Goal: Information Seeking & Learning: Learn about a topic

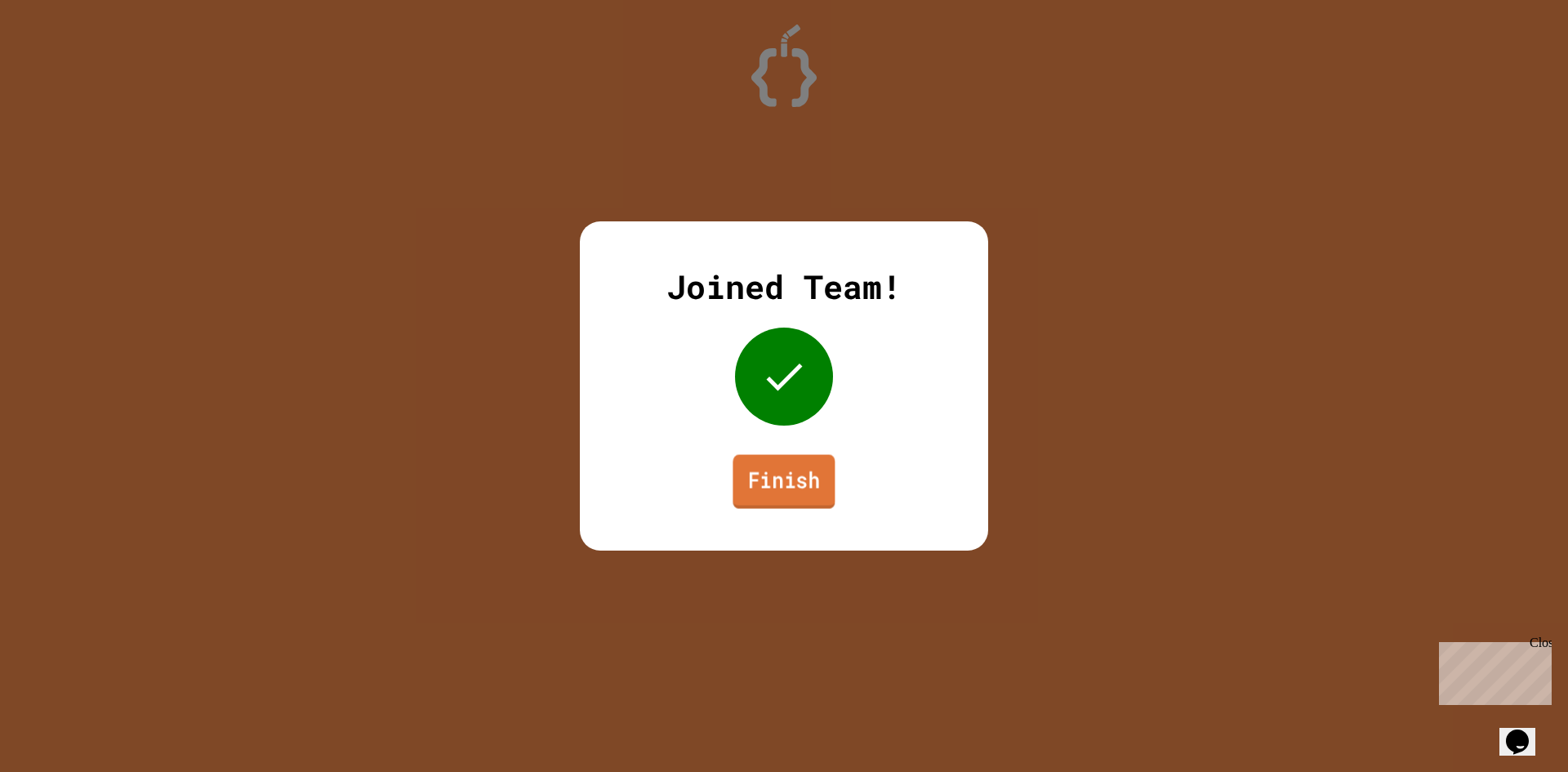
click at [816, 470] on link "Finish" at bounding box center [783, 482] width 102 height 54
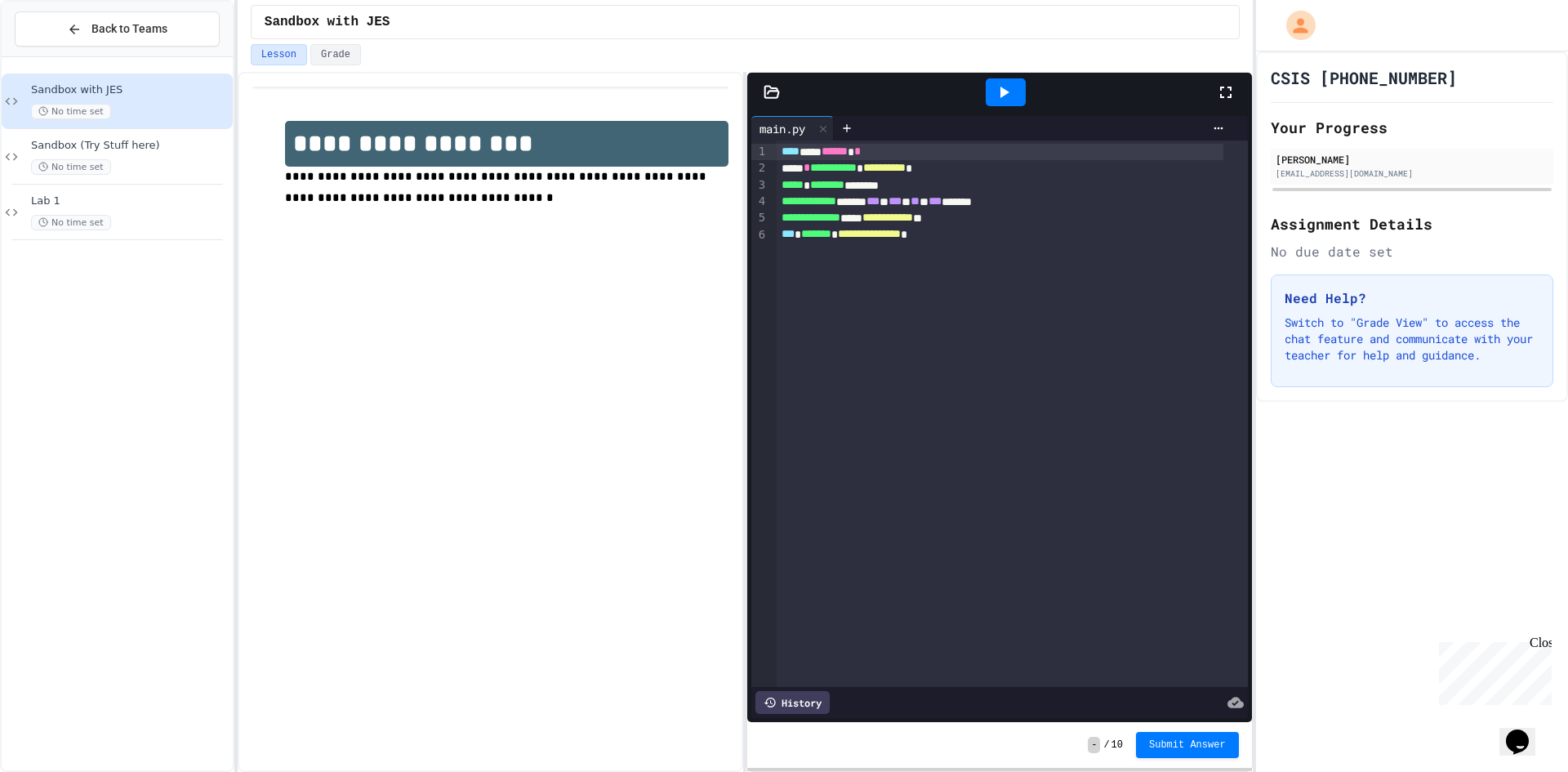
click at [125, 245] on div "Sandbox with JES No time set Sandbox (Try Stuff here) No time set Lab 1 No time…" at bounding box center [117, 157] width 231 height 186
click at [111, 205] on span "Lab 1" at bounding box center [130, 200] width 198 height 14
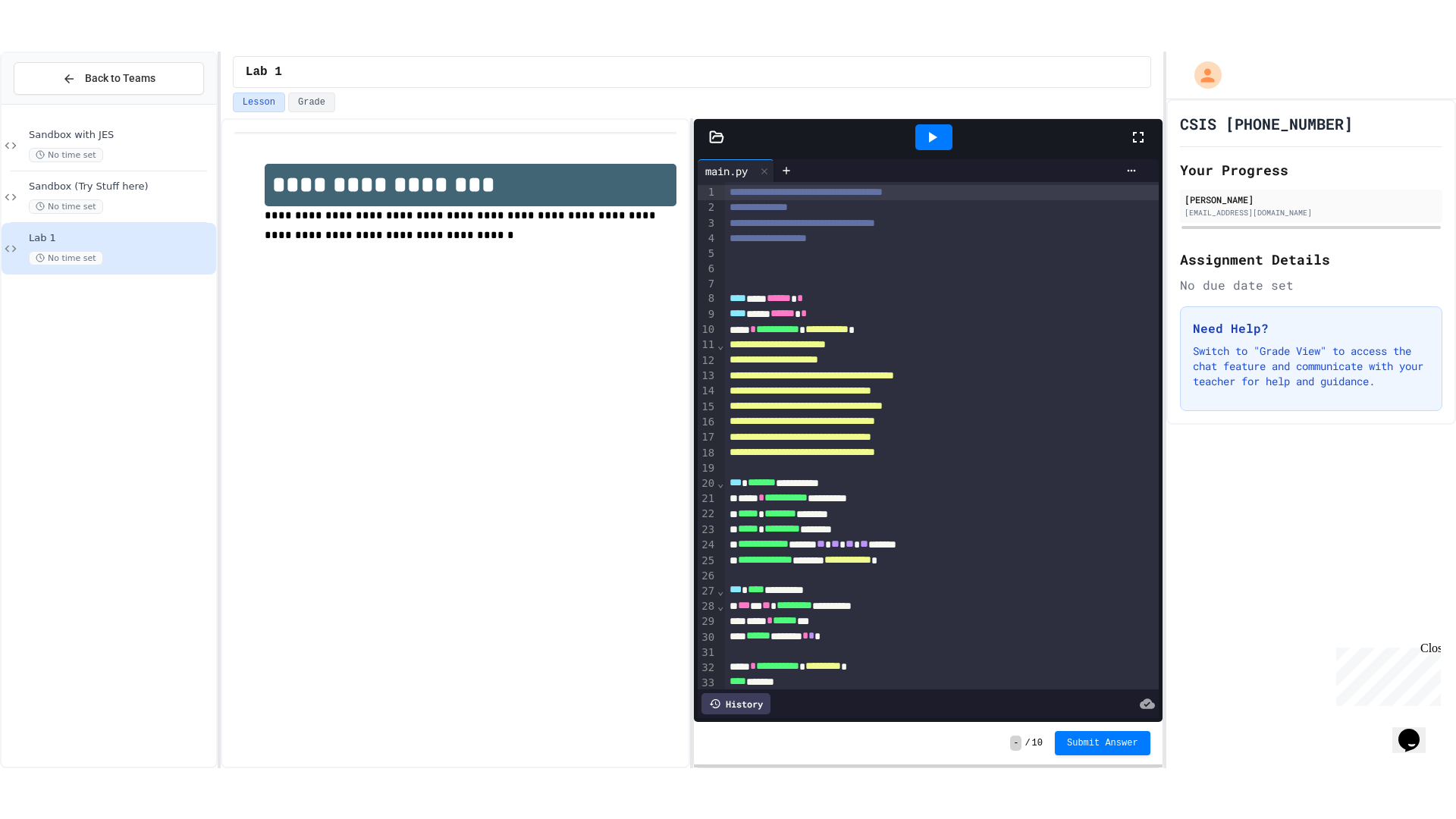
scroll to position [44, 0]
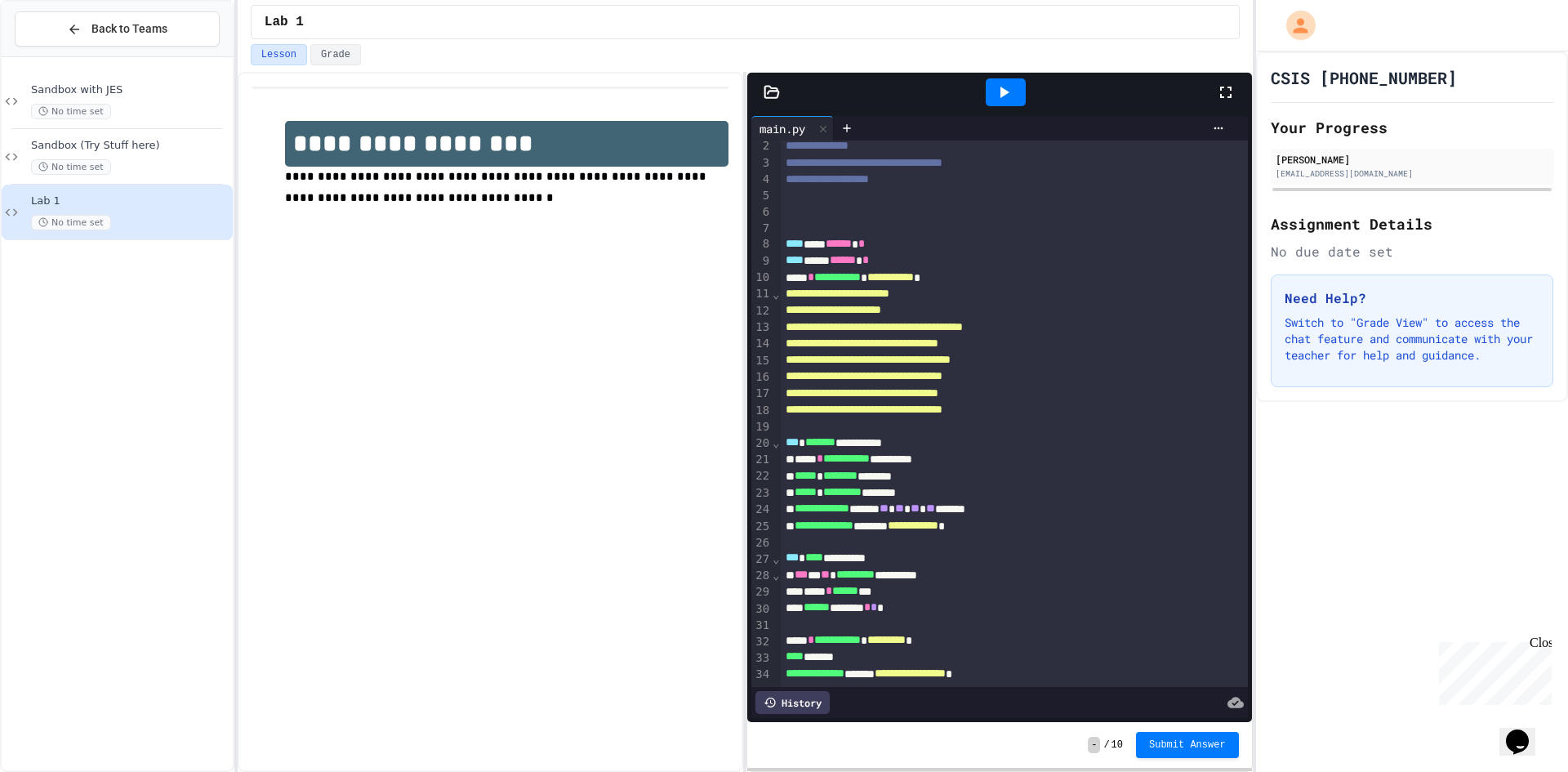
click at [1012, 93] on icon at bounding box center [1004, 92] width 20 height 20
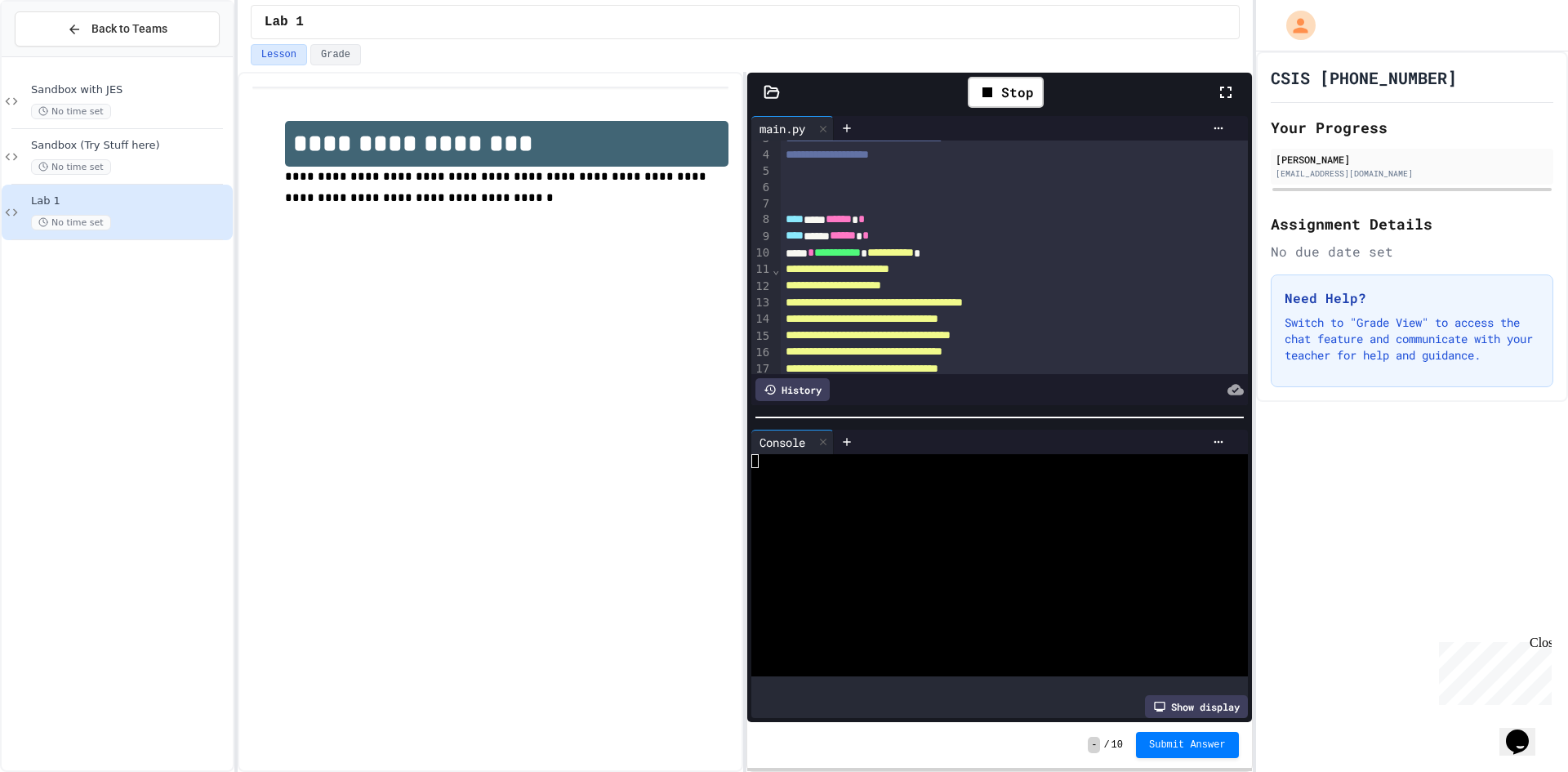
click at [784, 87] on div at bounding box center [771, 92] width 49 height 16
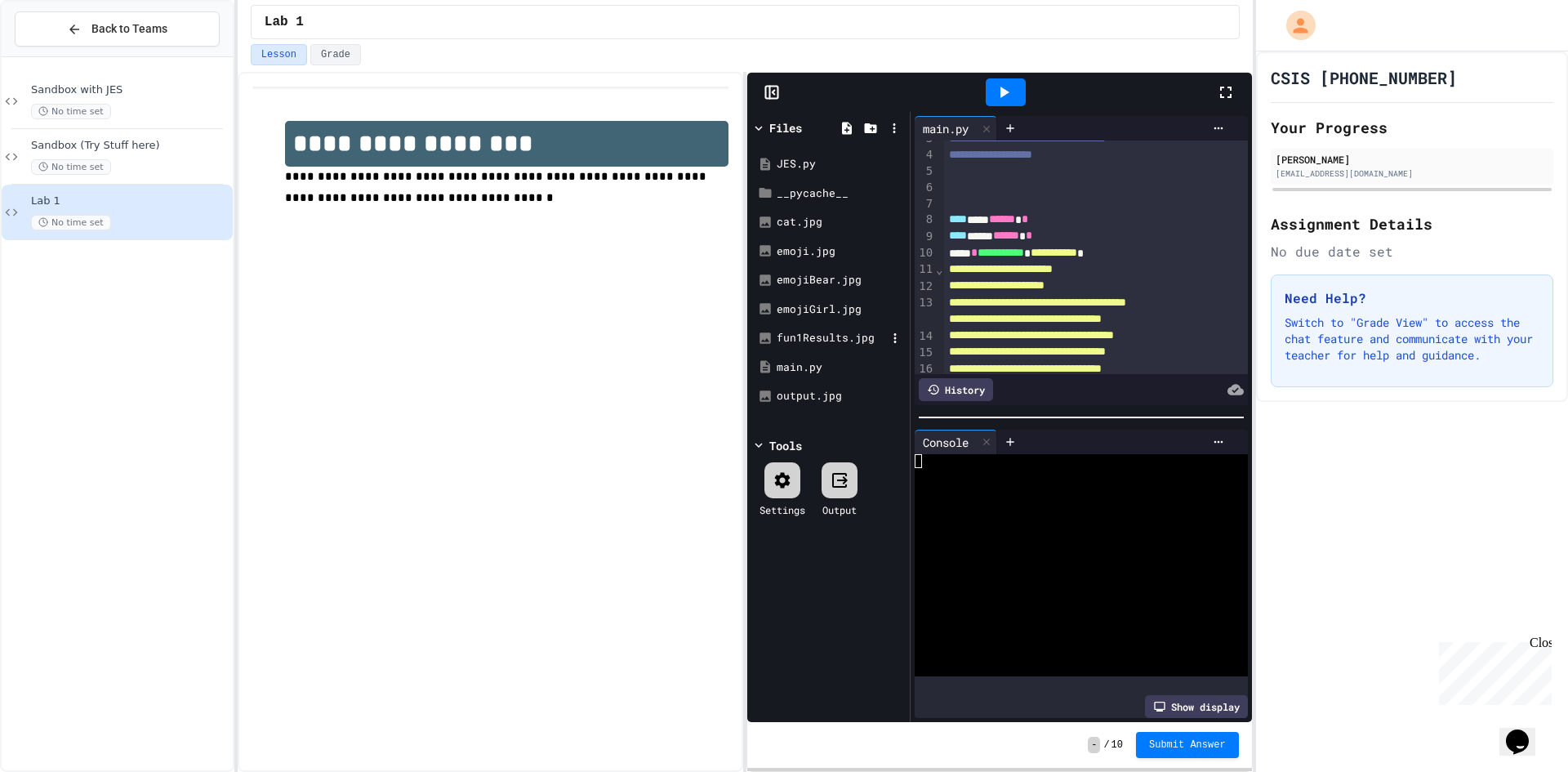
click at [826, 341] on div "fun1Results.jpg" at bounding box center [831, 338] width 109 height 16
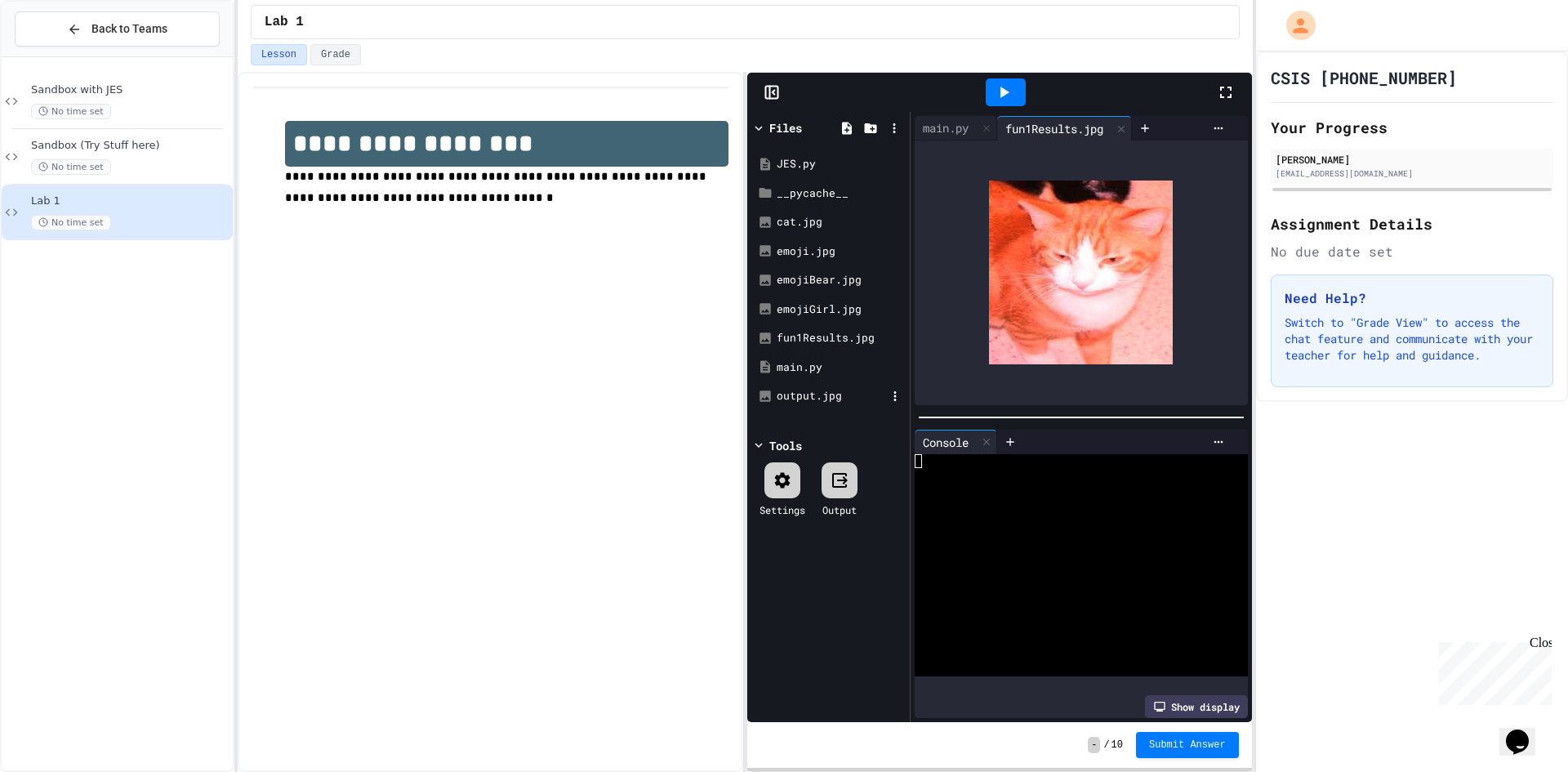
click at [810, 401] on div "output.jpg" at bounding box center [831, 396] width 109 height 16
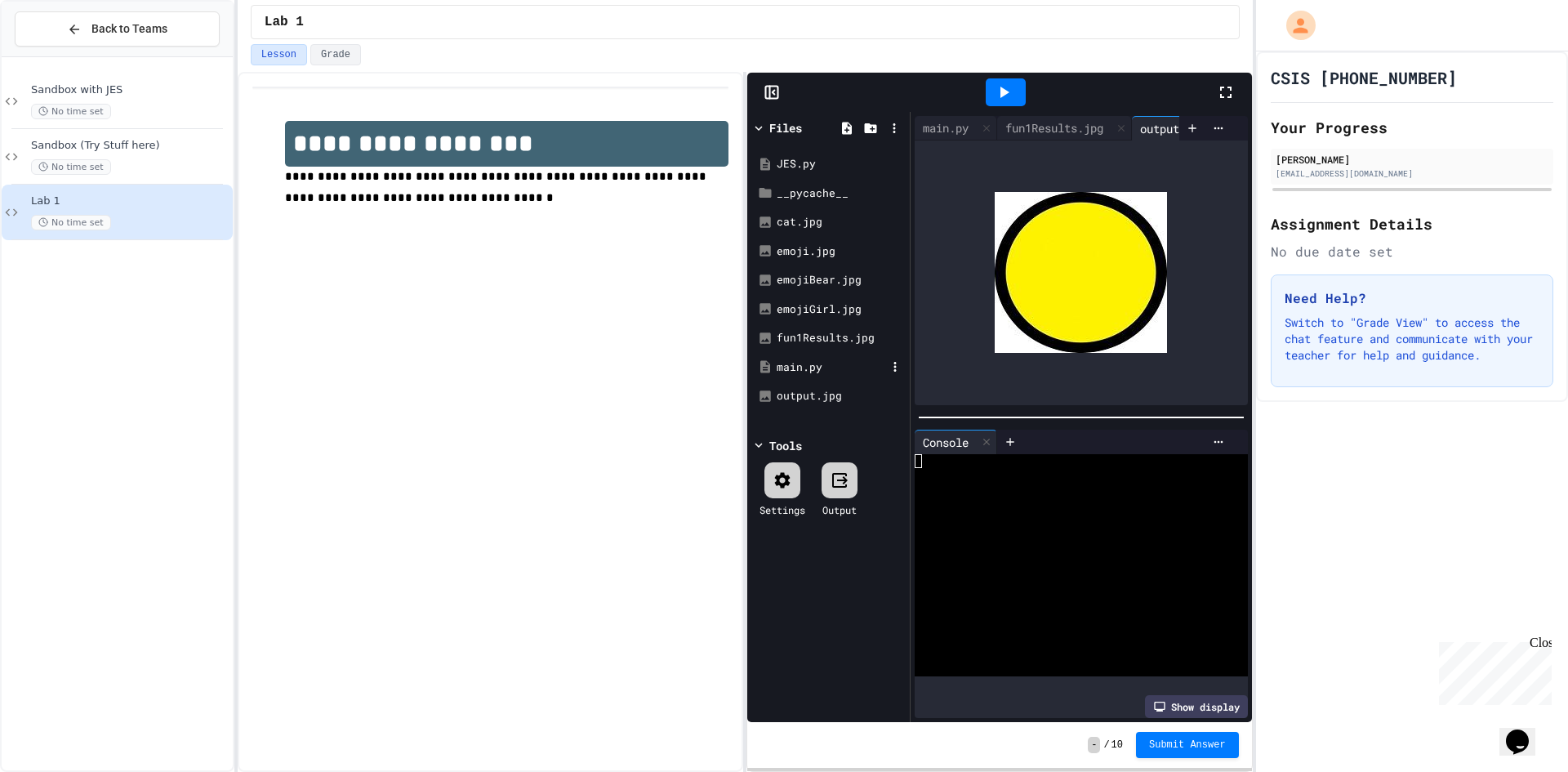
click at [813, 374] on div "main.py" at bounding box center [831, 367] width 109 height 16
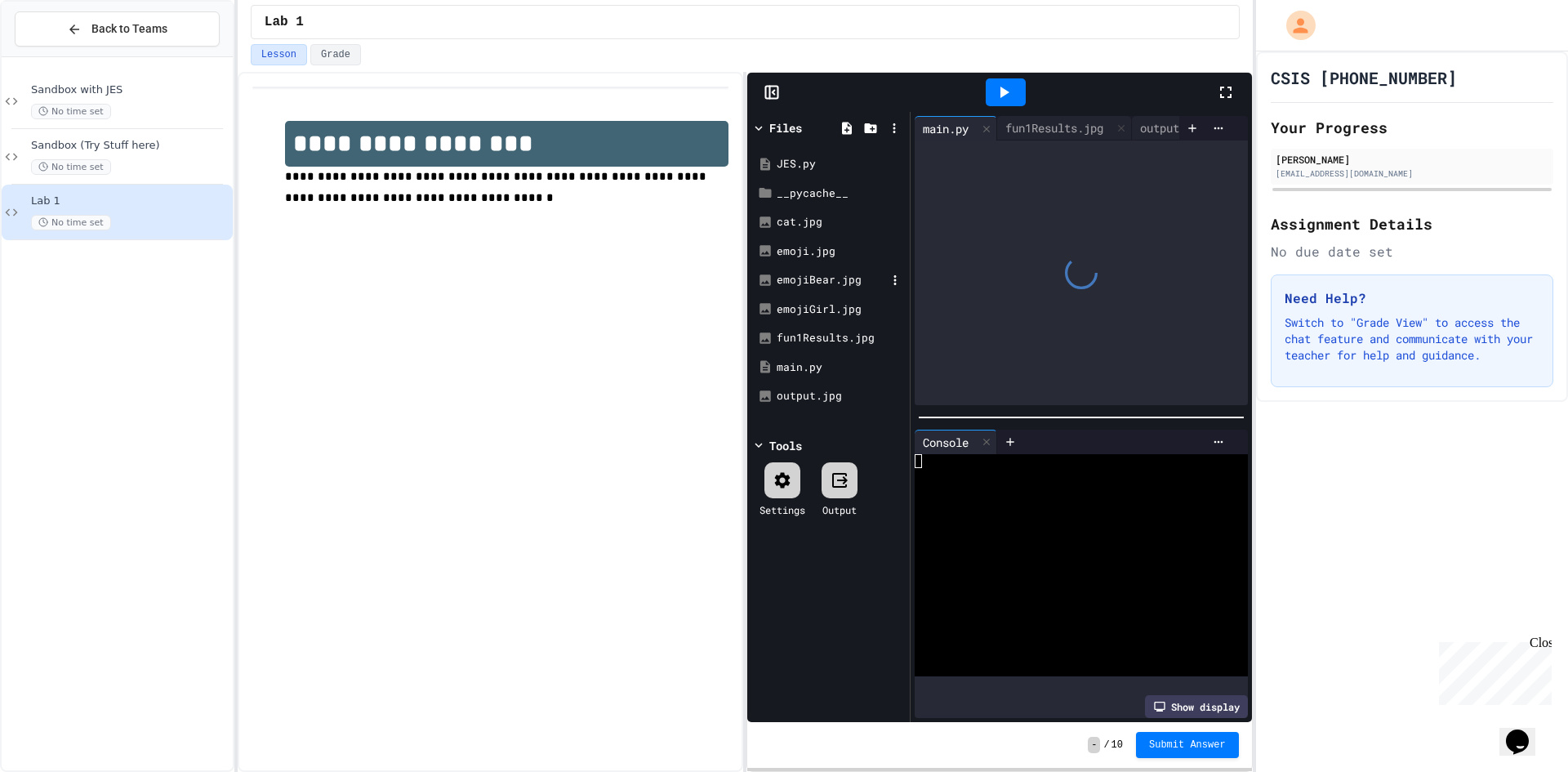
click at [850, 275] on div "emojiBear.jpg" at bounding box center [831, 280] width 109 height 16
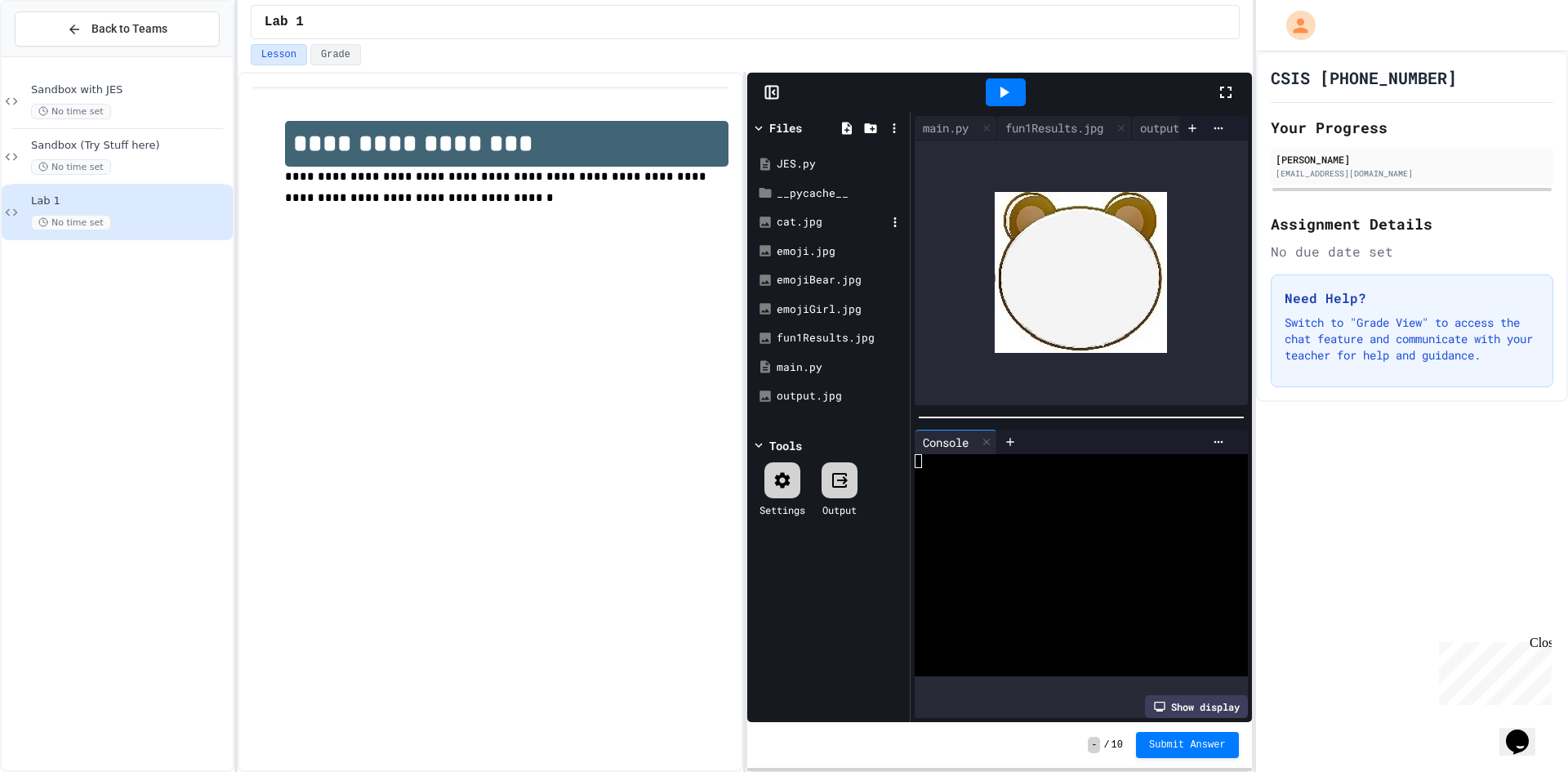
click at [833, 215] on div "cat.jpg" at bounding box center [831, 222] width 109 height 16
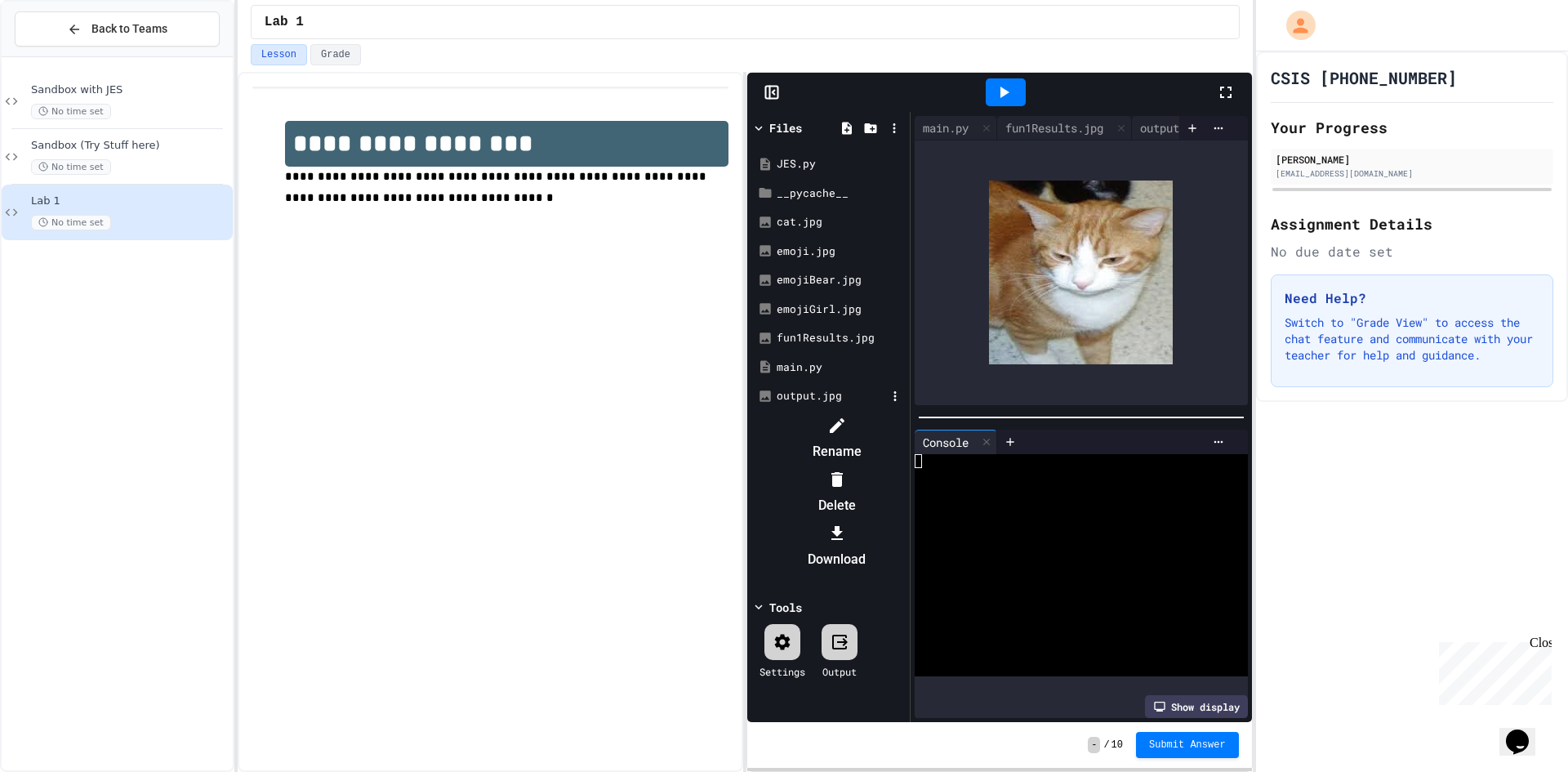
click at [906, 412] on div at bounding box center [828, 412] width 154 height 0
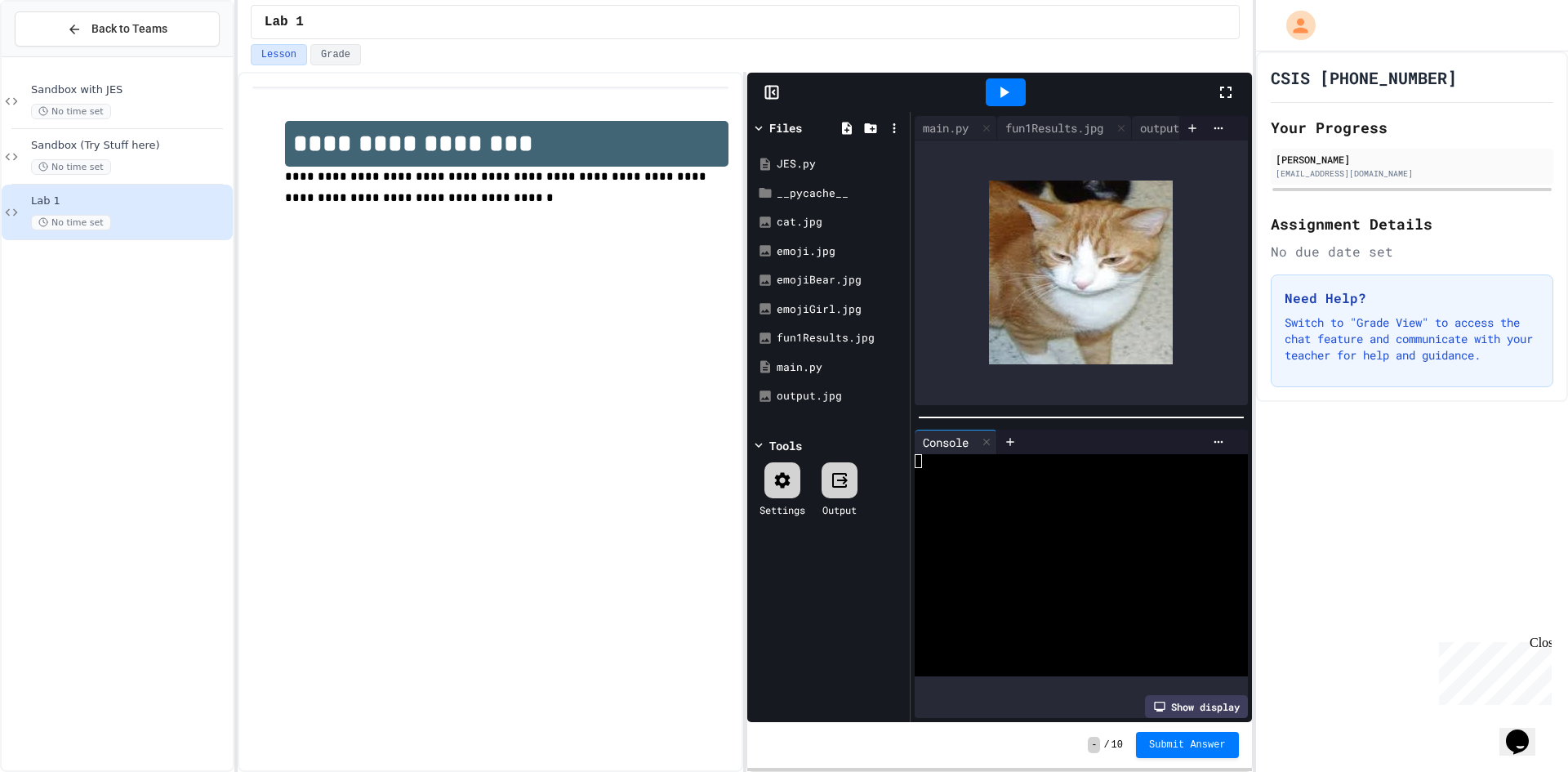
click at [1230, 81] on div at bounding box center [1234, 92] width 36 height 44
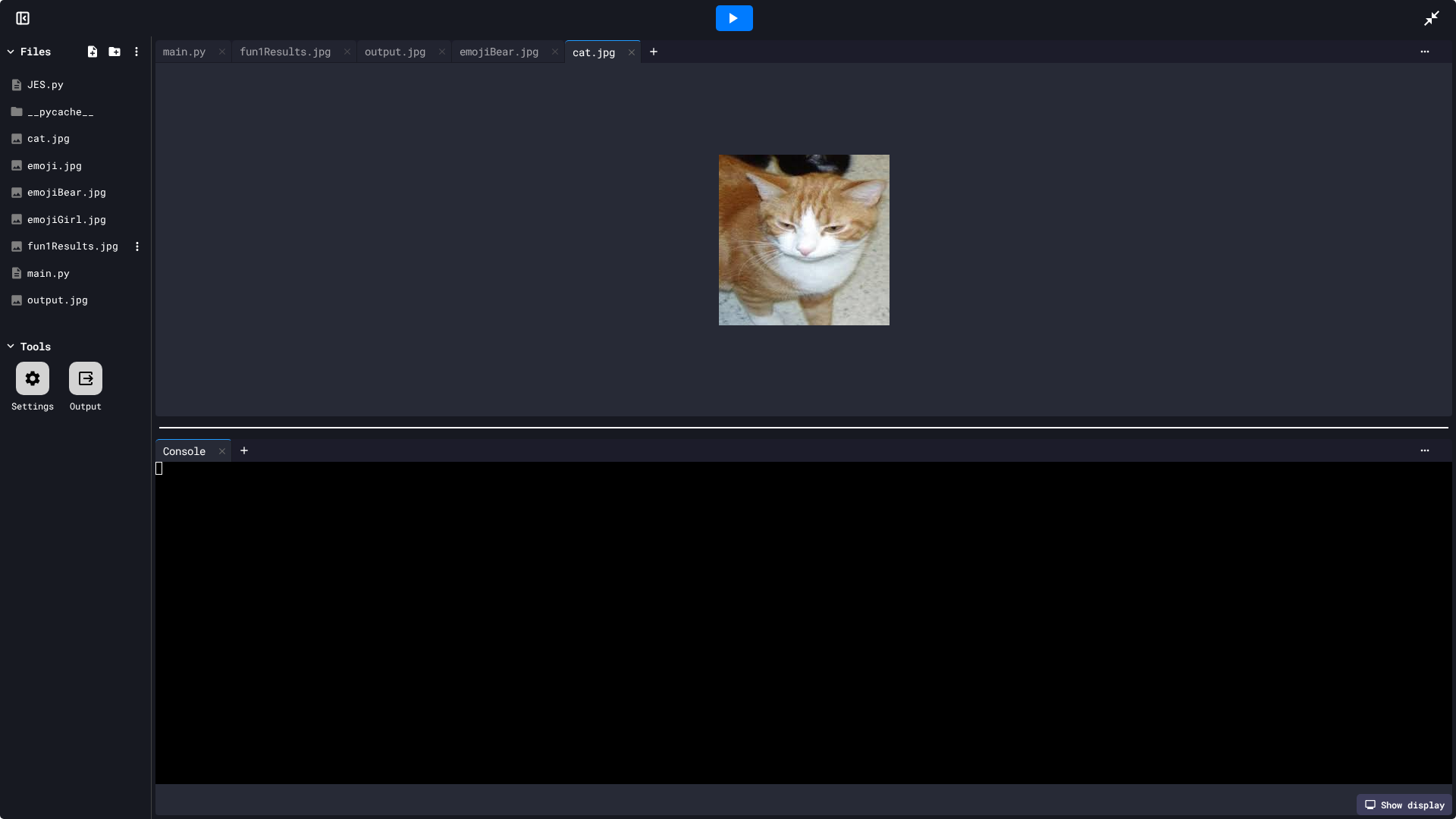
click at [59, 238] on div "fun1Results.jpg" at bounding box center [75, 246] width 143 height 28
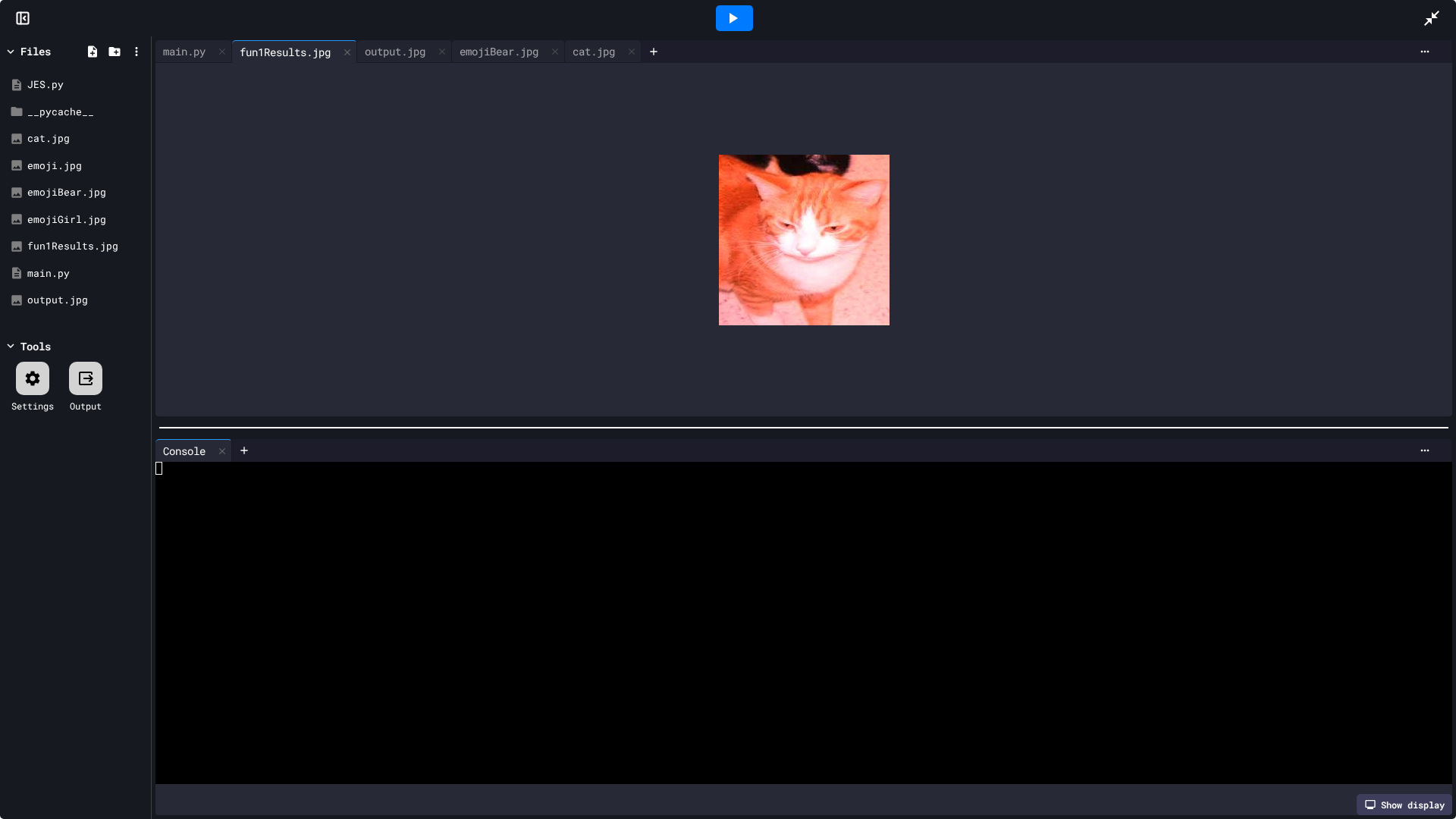
click at [46, 55] on div "Files" at bounding box center [35, 51] width 30 height 16
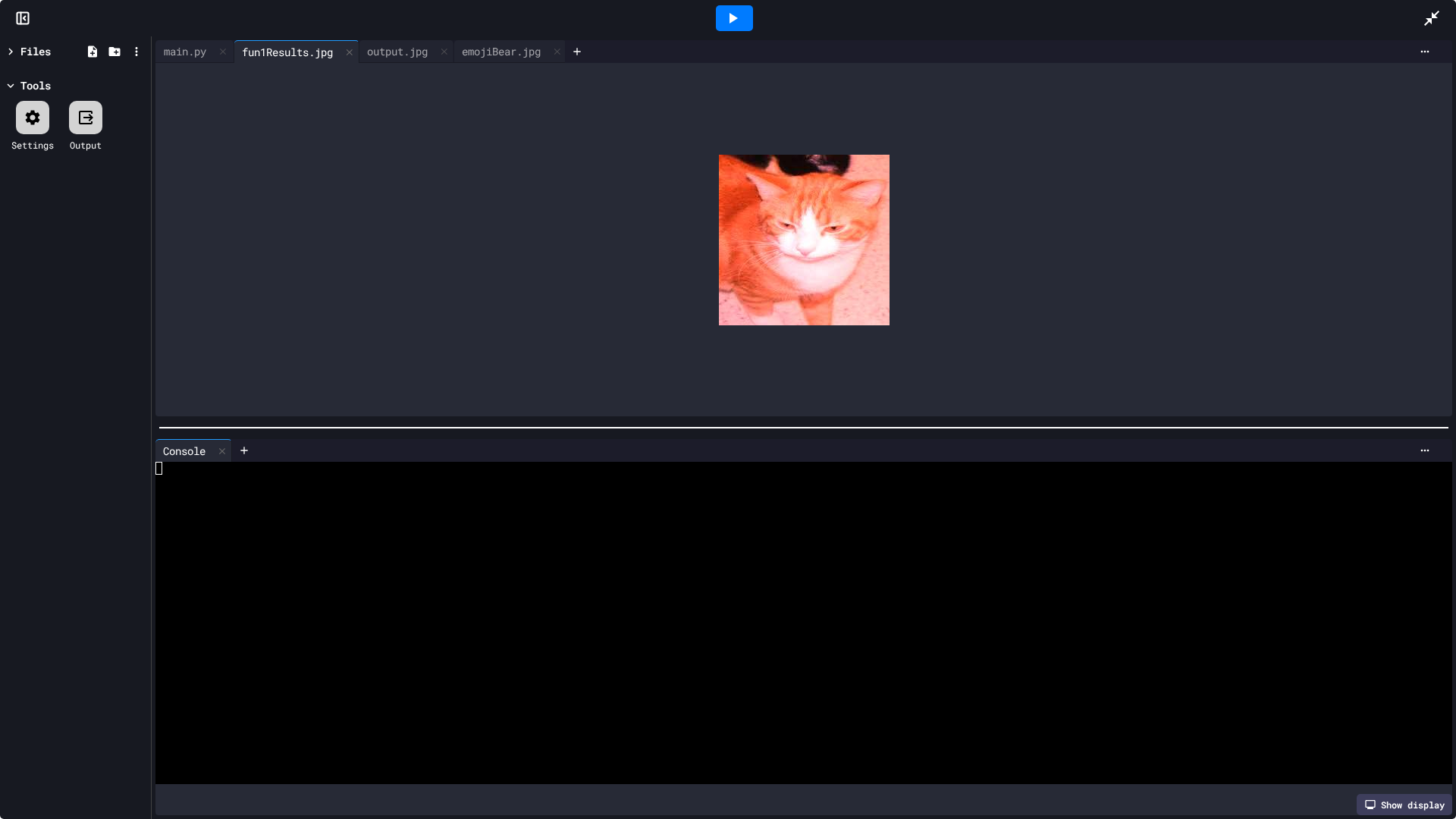
drag, startPoint x: 204, startPoint y: 49, endPoint x: 244, endPoint y: 81, distance: 51.2
click at [216, 50] on div "main.py fun1Results.jpg output.jpg emojiBear.jpg cat.jpg" at bounding box center [360, 51] width 410 height 23
click at [171, 48] on div "main.py" at bounding box center [184, 51] width 58 height 16
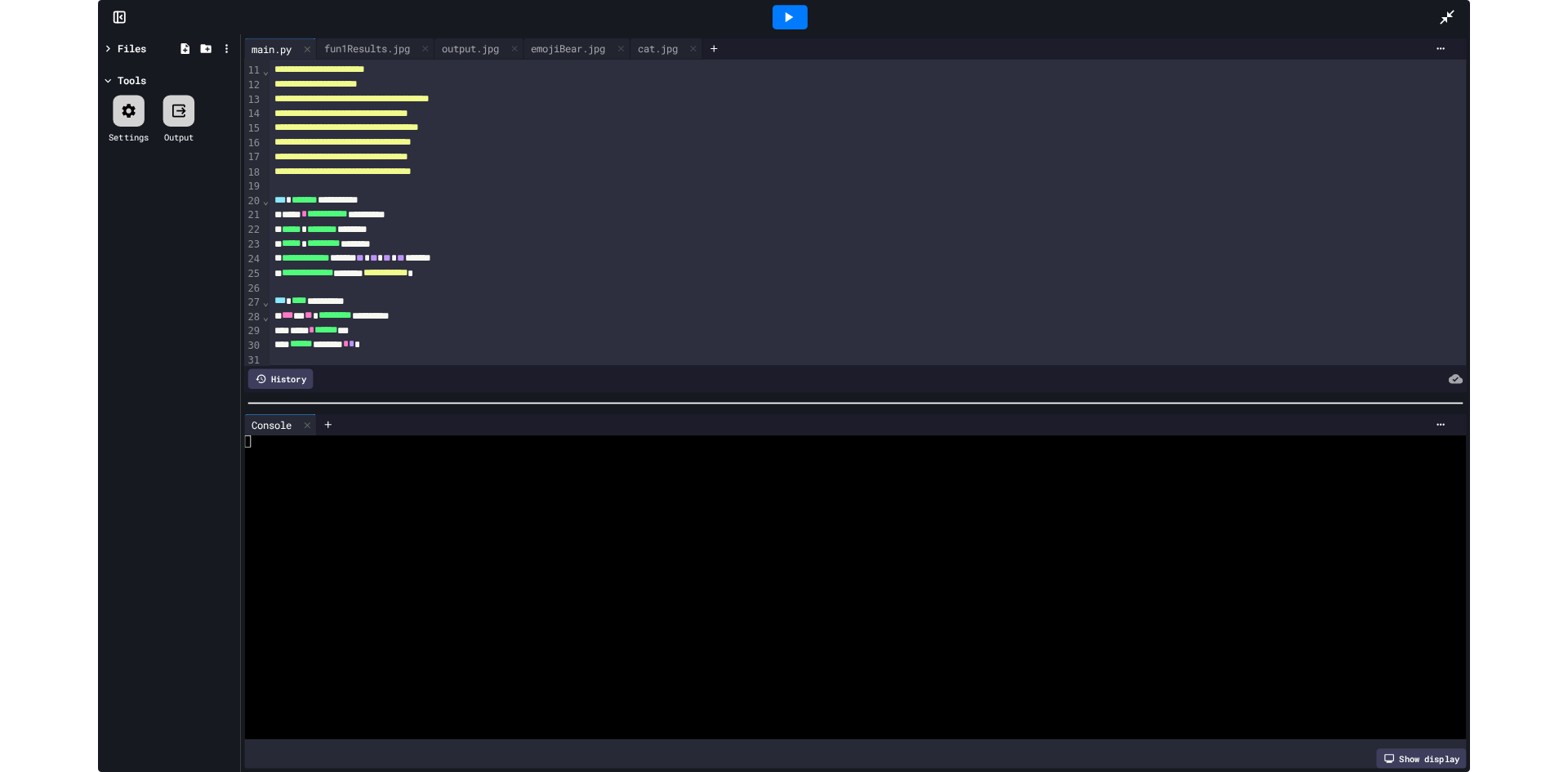
scroll to position [237, 0]
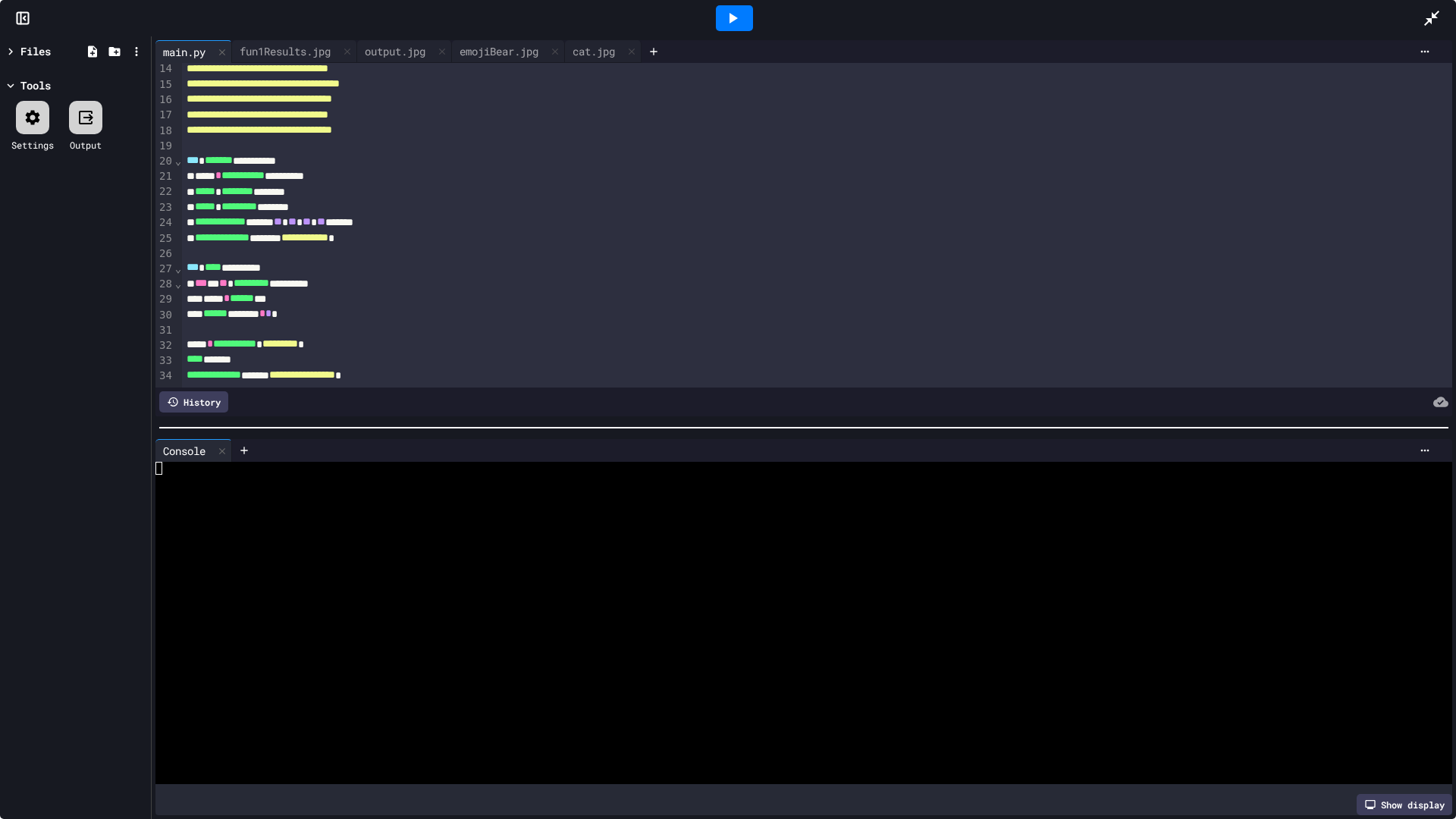
click at [254, 292] on span "******" at bounding box center [241, 297] width 24 height 11
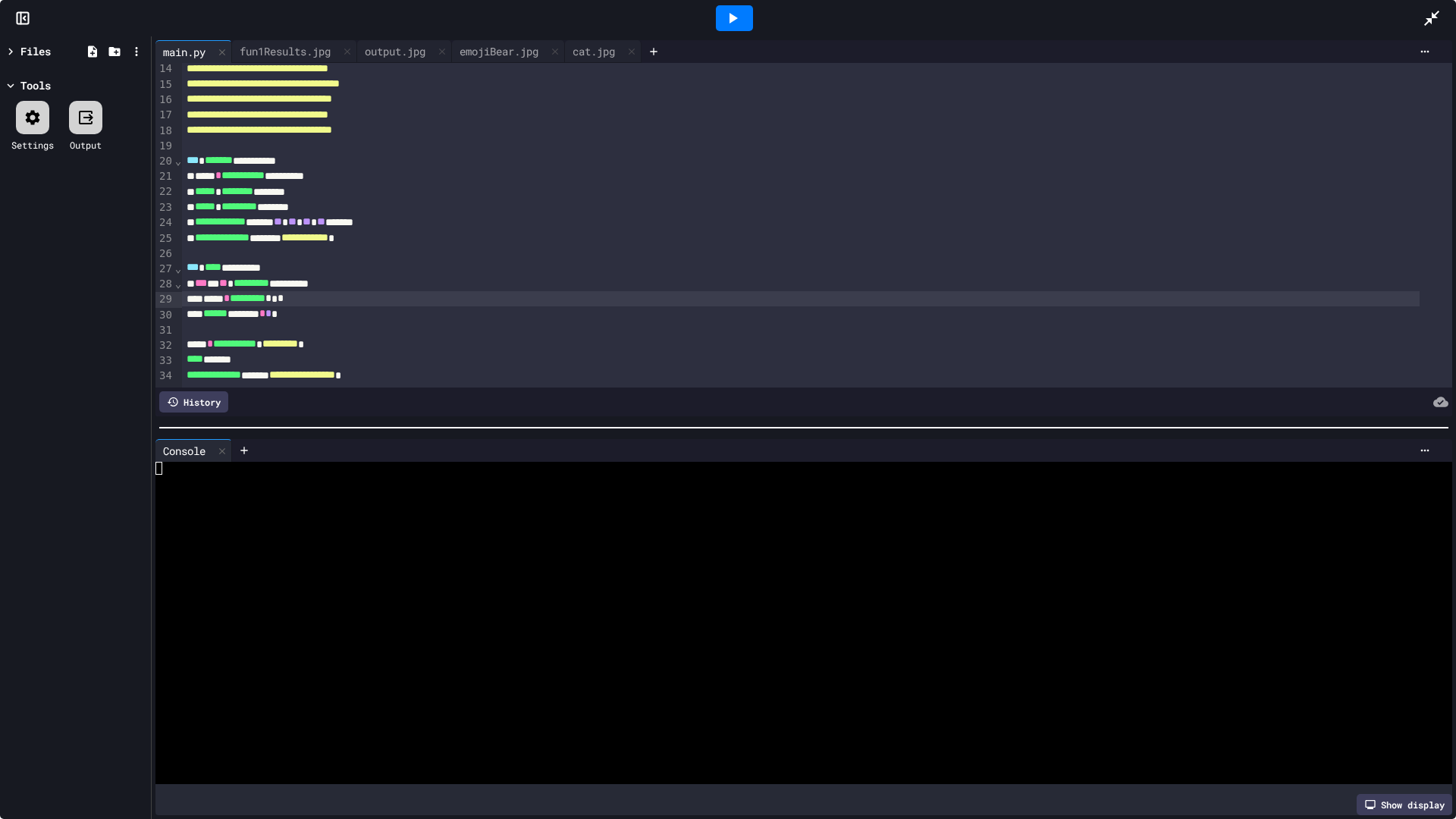
click at [736, 14] on icon at bounding box center [733, 18] width 18 height 18
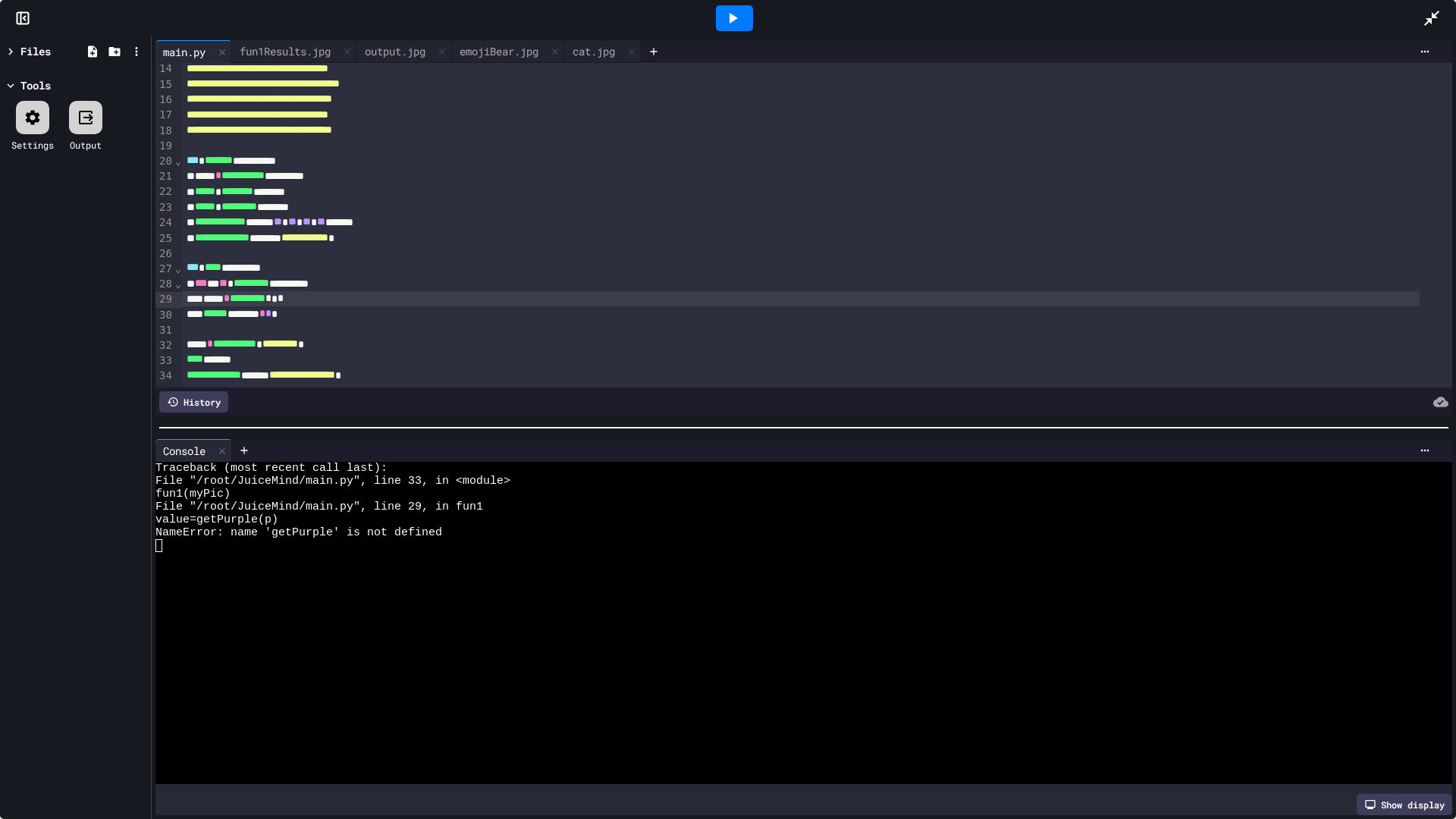
click at [266, 292] on span "*********" at bounding box center [247, 297] width 36 height 11
click at [734, 17] on icon at bounding box center [734, 18] width 8 height 11
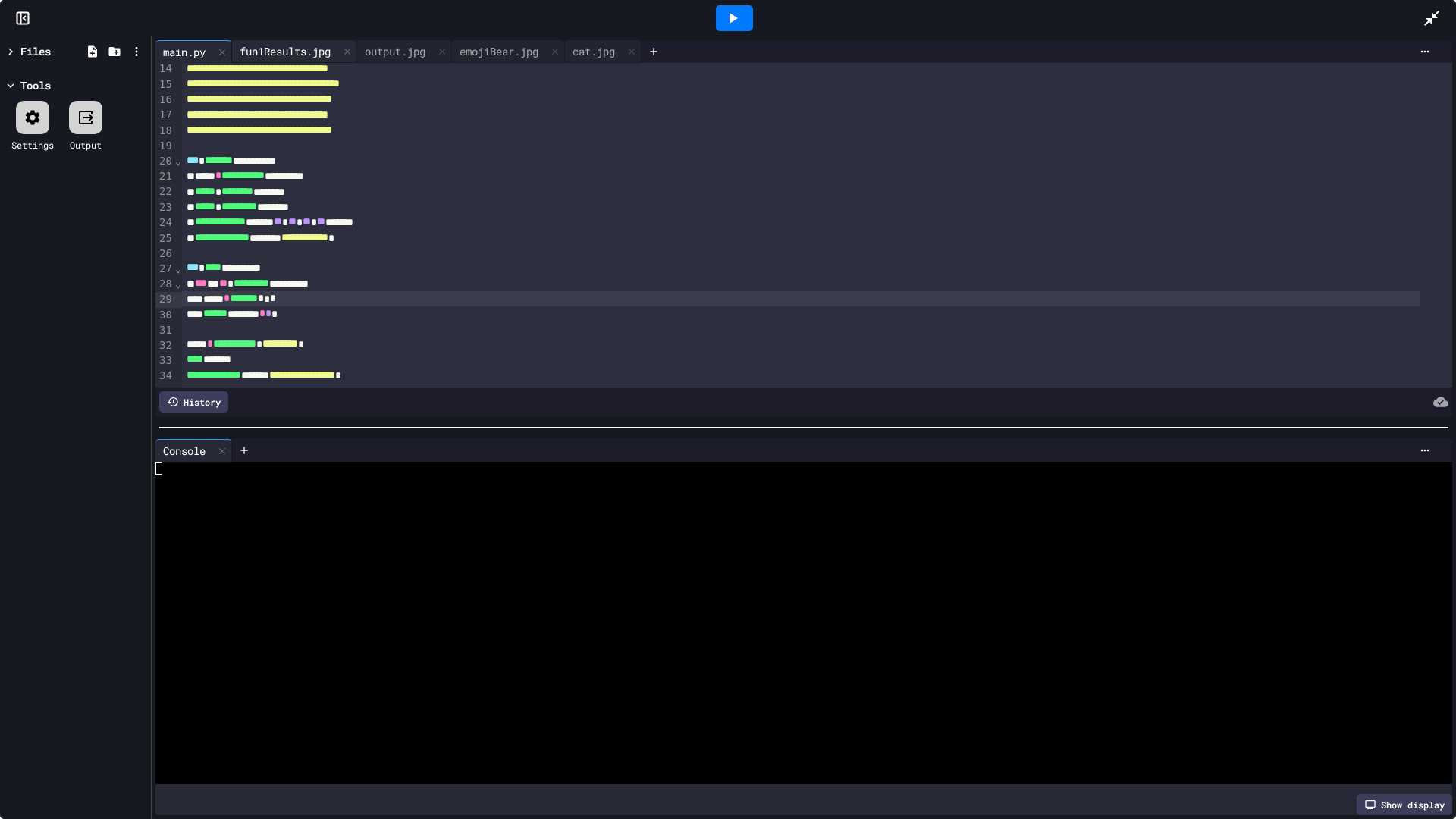
click at [300, 54] on div "fun1Results.jpg" at bounding box center [285, 51] width 106 height 16
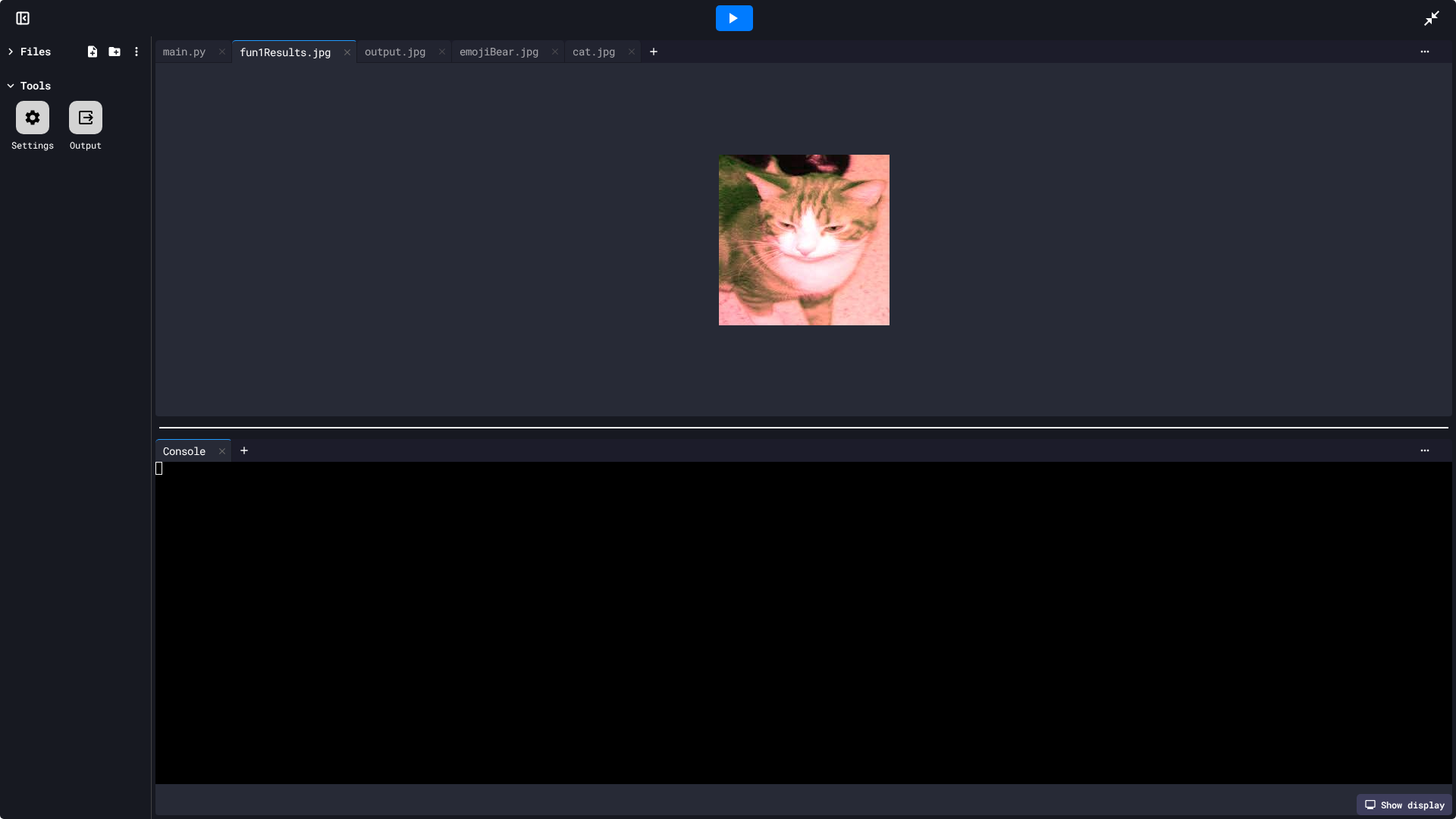
click at [734, 13] on icon at bounding box center [733, 18] width 18 height 18
click at [605, 57] on div "cat.jpg" at bounding box center [594, 51] width 58 height 16
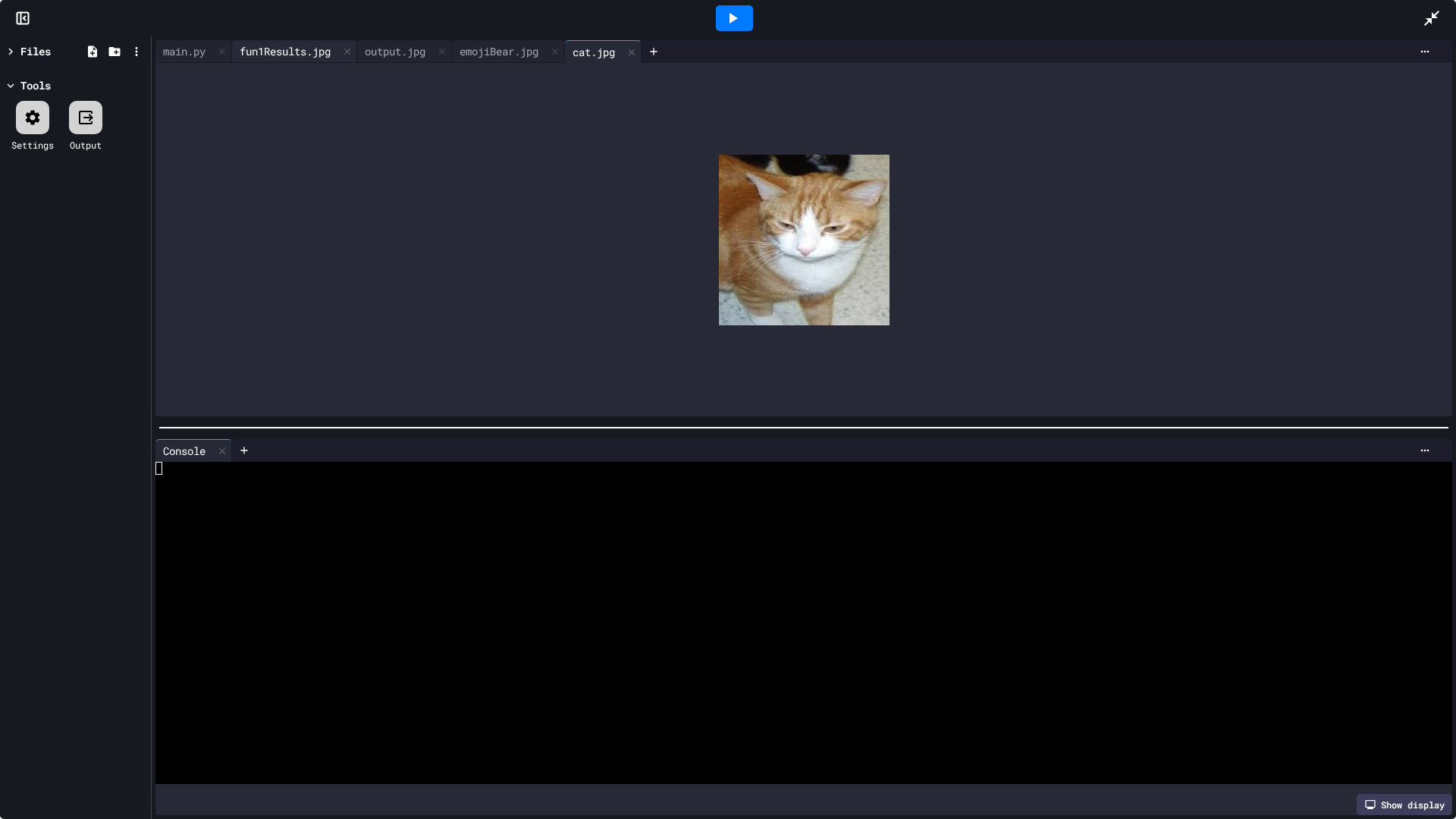
click at [299, 52] on div "fun1Results.jpg" at bounding box center [285, 51] width 106 height 16
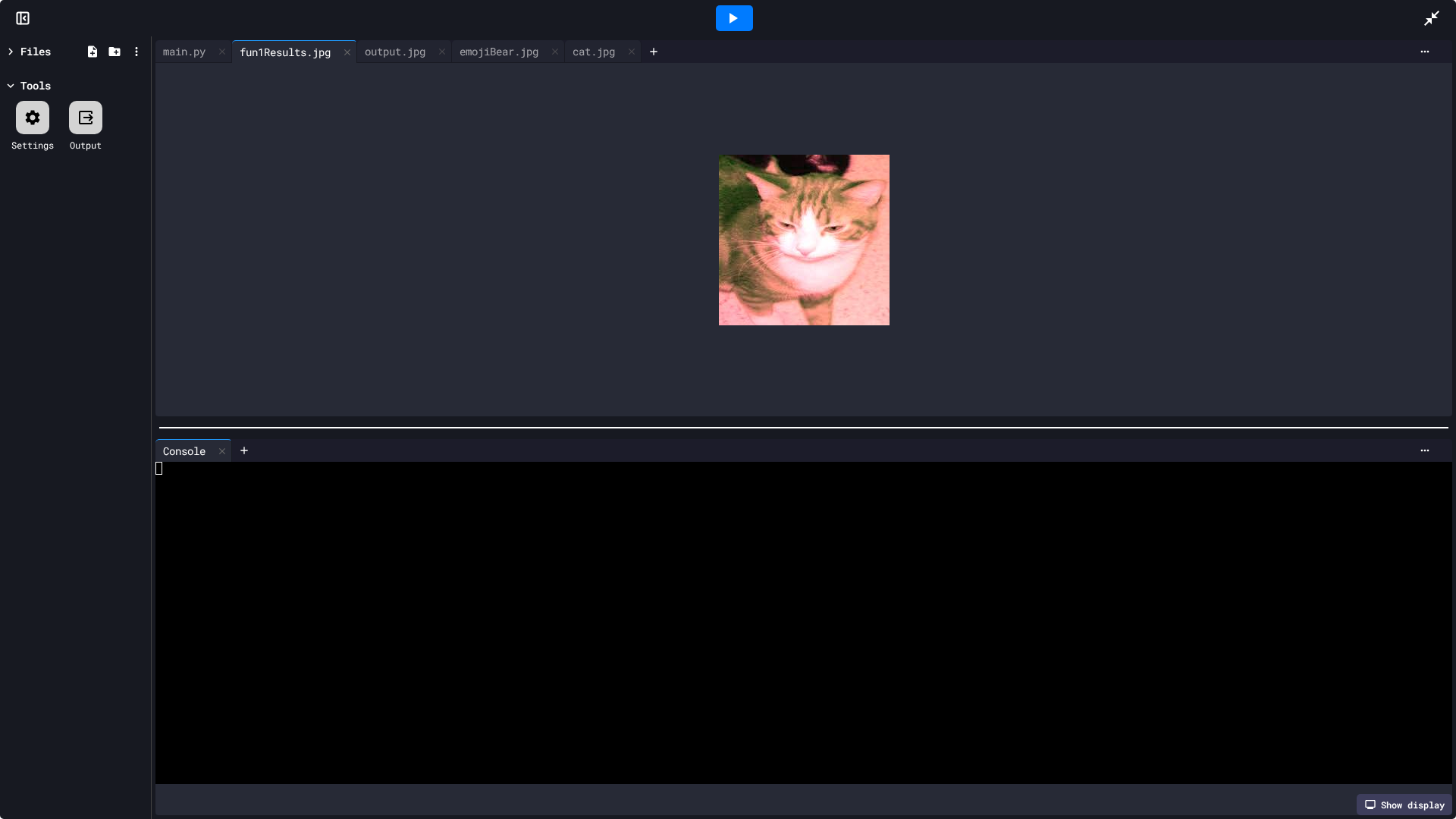
click at [15, 52] on icon at bounding box center [11, 51] width 13 height 13
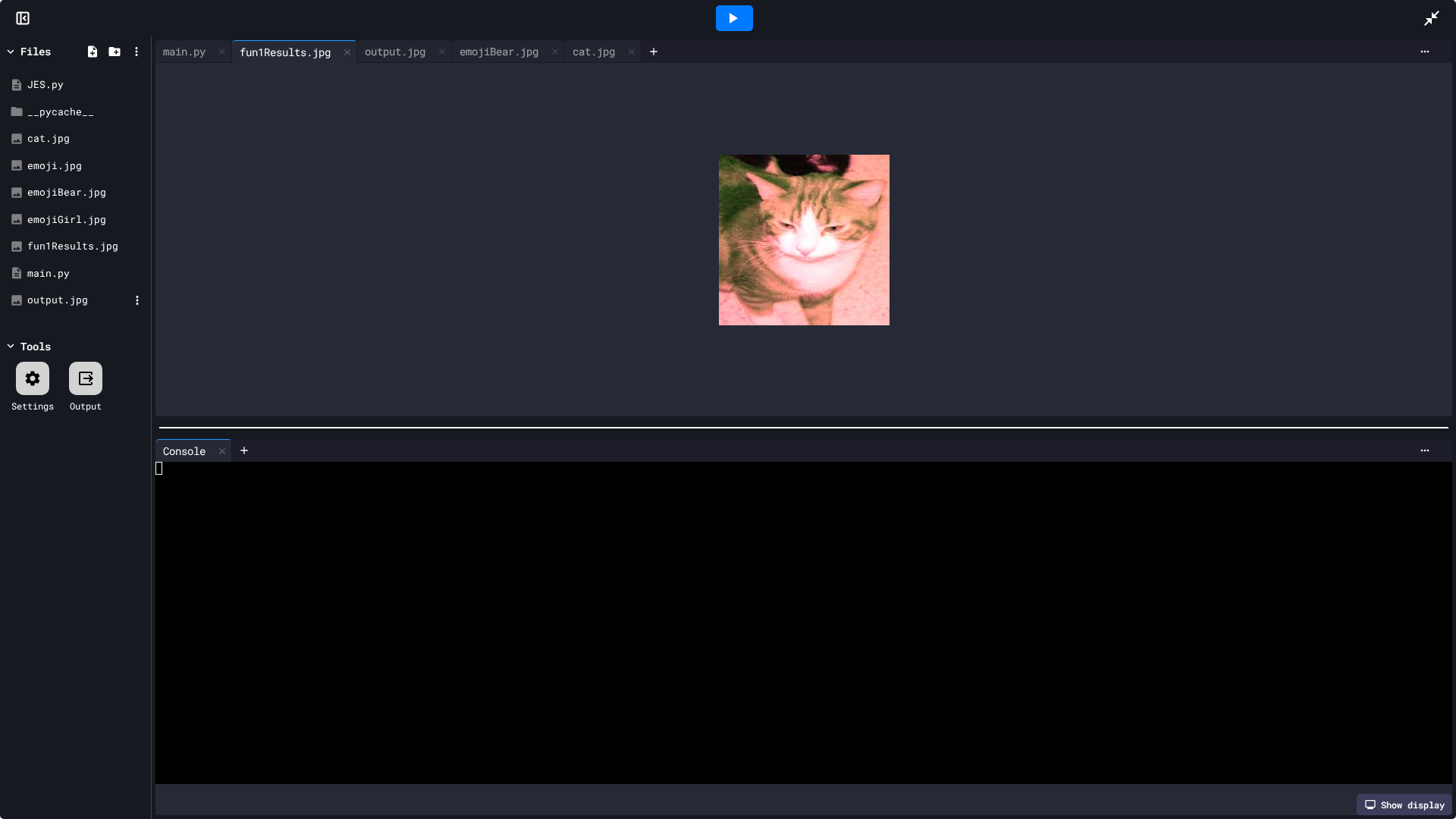
click at [71, 293] on div "output.jpg" at bounding box center [78, 300] width 101 height 15
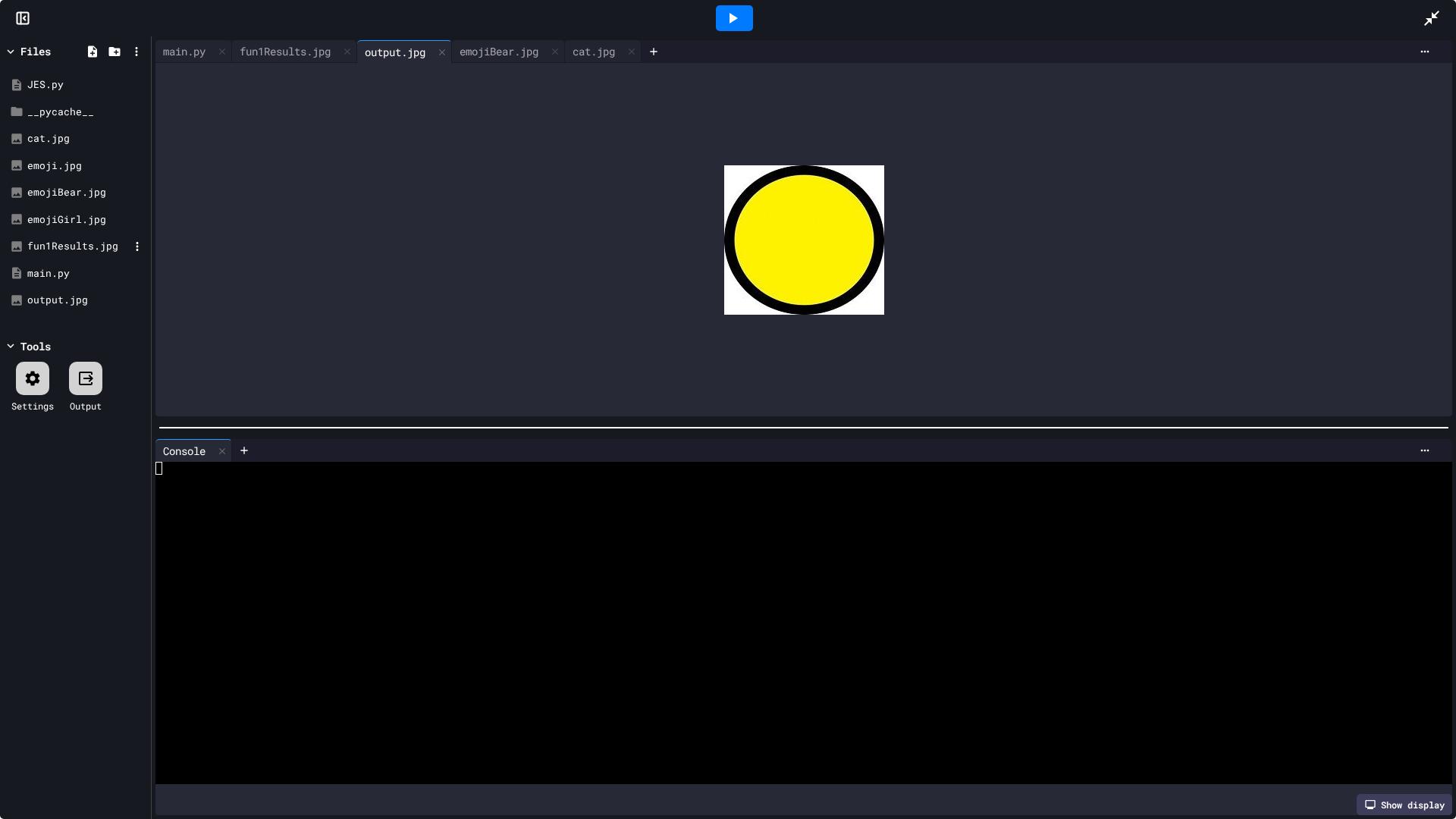
click at [76, 249] on div "fun1Results.jpg" at bounding box center [78, 246] width 101 height 15
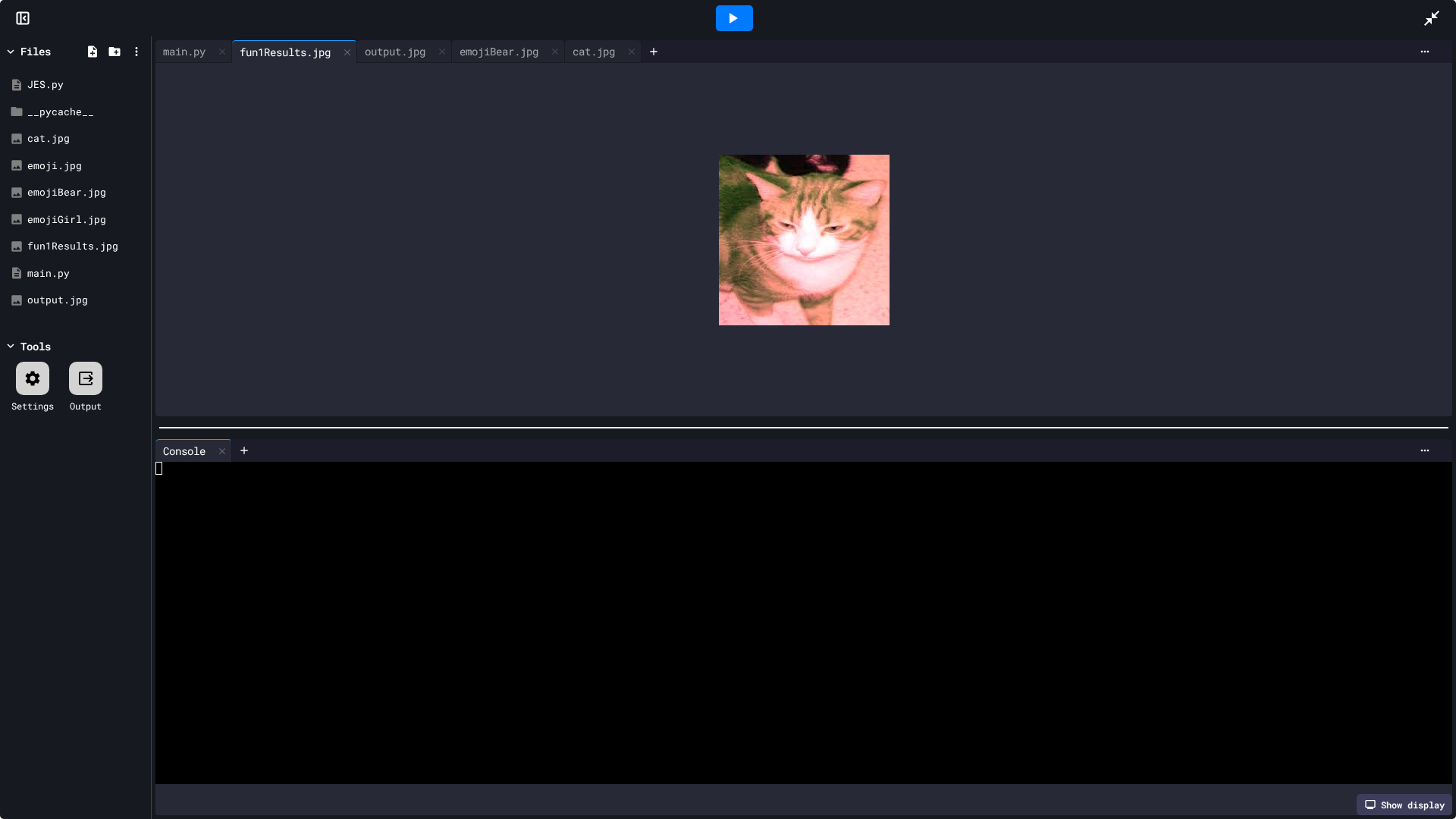
click at [25, 24] on rect at bounding box center [23, 18] width 12 height 12
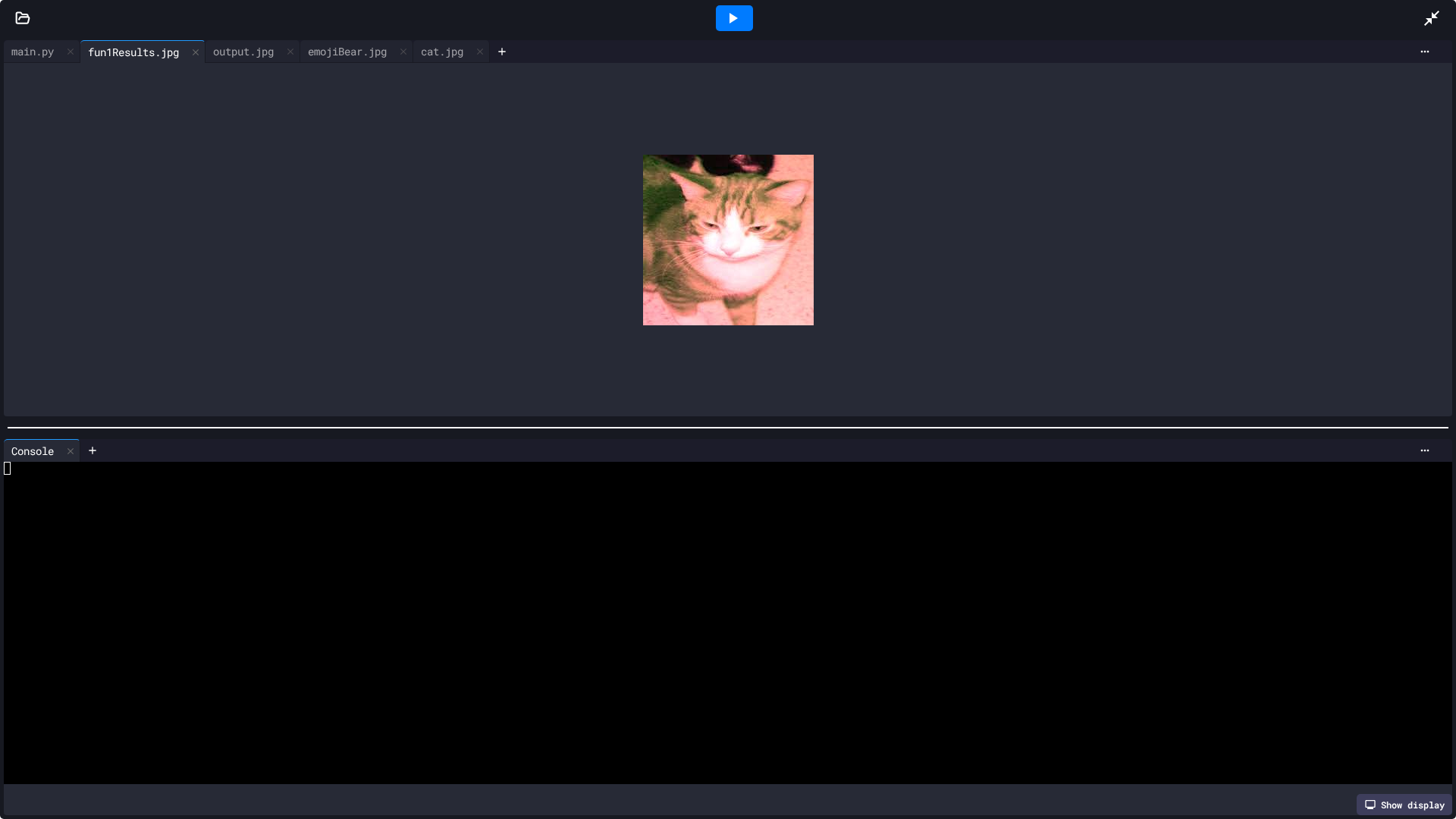
click at [1430, 18] on icon at bounding box center [1432, 18] width 15 height 15
